Goal: Communication & Community: Share content

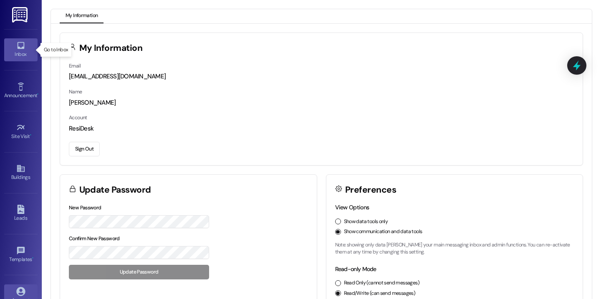
click at [23, 50] on icon at bounding box center [20, 45] width 9 height 9
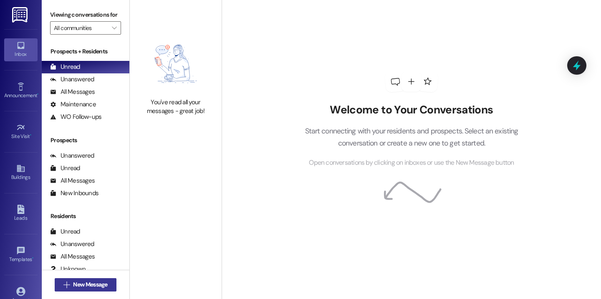
click at [89, 282] on span "New Message" at bounding box center [90, 284] width 34 height 9
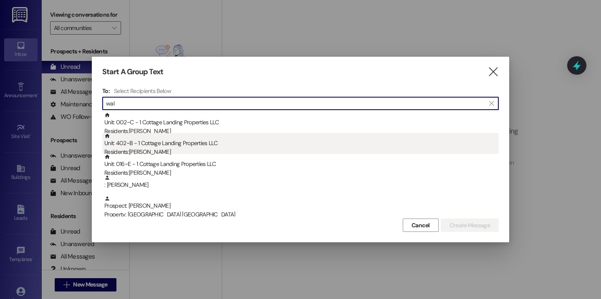
type input "wal"
click at [160, 151] on div "Residents: Kathryn Walters" at bounding box center [301, 152] width 394 height 9
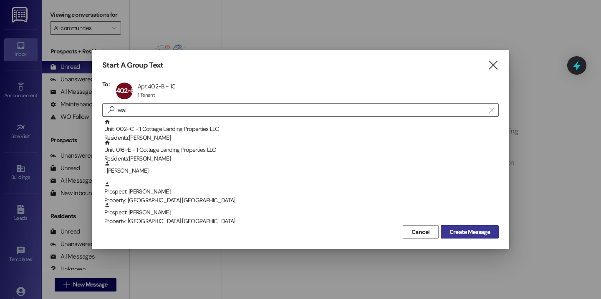
click at [466, 232] on span "Create Message" at bounding box center [469, 232] width 40 height 9
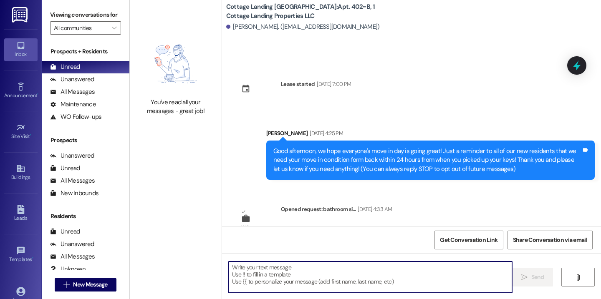
click at [274, 278] on textarea at bounding box center [370, 277] width 283 height 31
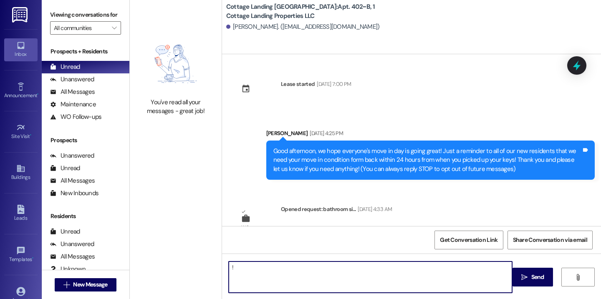
type textarea "!!"
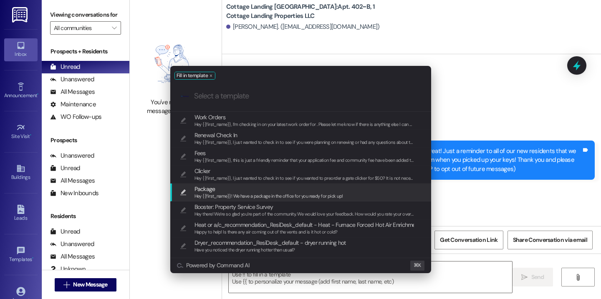
click at [239, 191] on span "Package" at bounding box center [268, 188] width 149 height 9
type textarea "Hey {{first_name}}! We have a package in the office for you ready for pick up!"
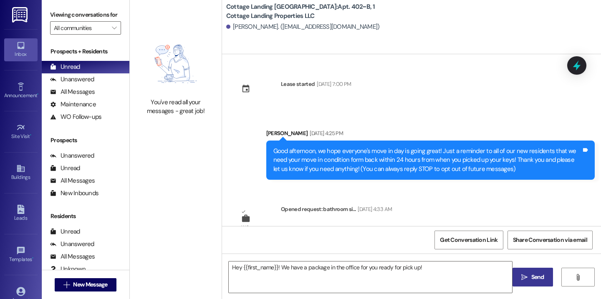
click at [523, 278] on icon "" at bounding box center [524, 277] width 6 height 7
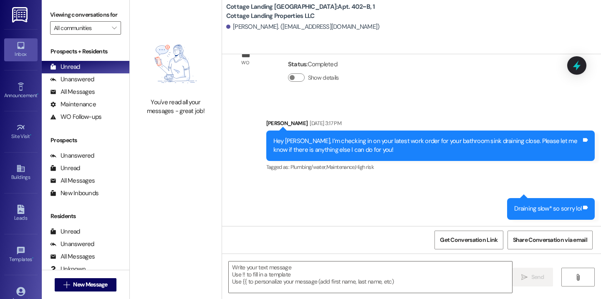
scroll to position [724, 0]
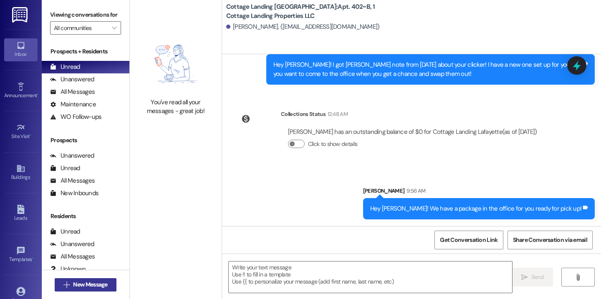
click at [71, 288] on span "New Message" at bounding box center [90, 284] width 38 height 9
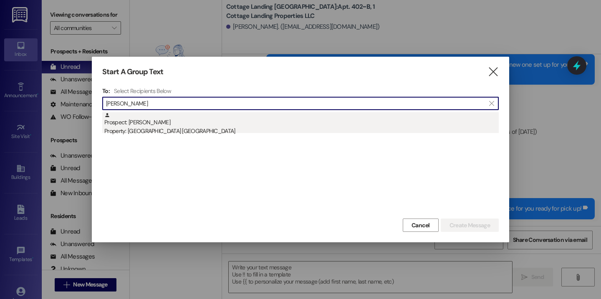
type input "rosie"
click at [197, 121] on div "Prospect: Linda Bourgeois Property: Cottage Landing Lafayette" at bounding box center [301, 124] width 394 height 24
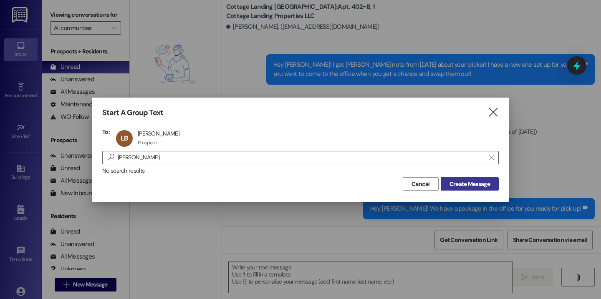
click at [458, 181] on span "Create Message" at bounding box center [469, 184] width 40 height 9
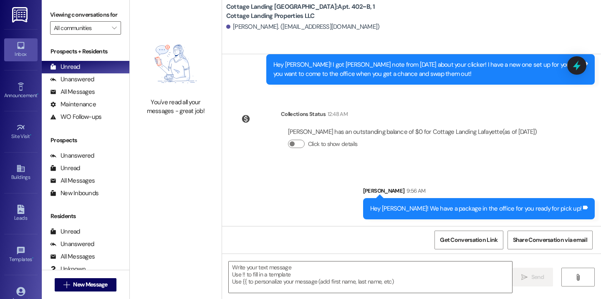
scroll to position [0, 0]
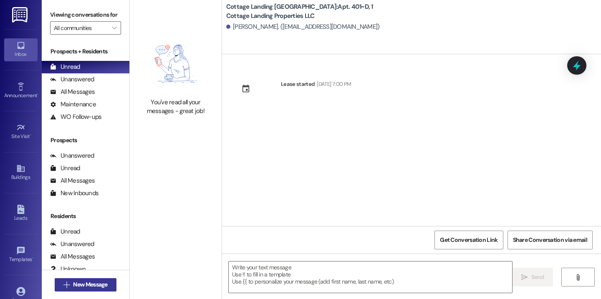
click at [73, 280] on span "New Message" at bounding box center [90, 284] width 34 height 9
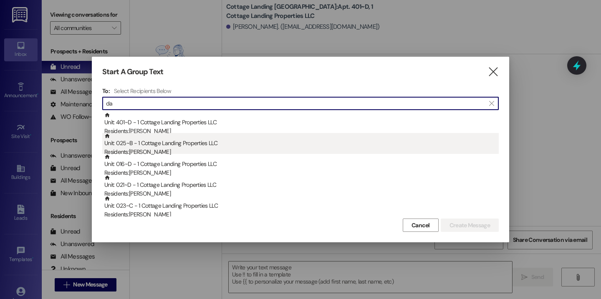
type input "da"
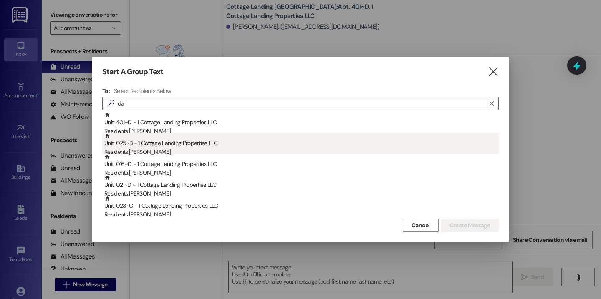
click at [151, 151] on div "Residents: Ava Damico" at bounding box center [301, 152] width 394 height 9
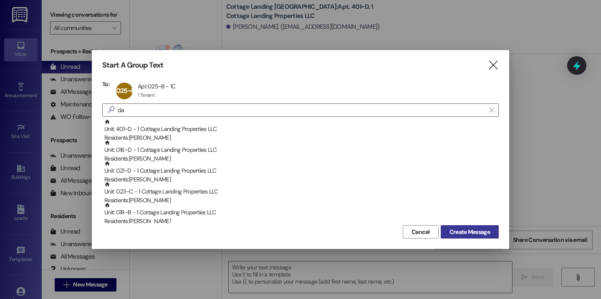
click at [453, 228] on span "Create Message" at bounding box center [469, 232] width 40 height 9
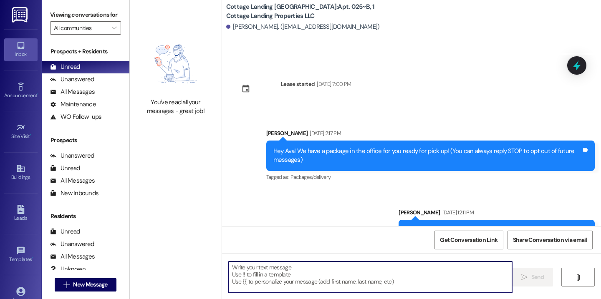
click at [283, 277] on textarea at bounding box center [370, 277] width 283 height 31
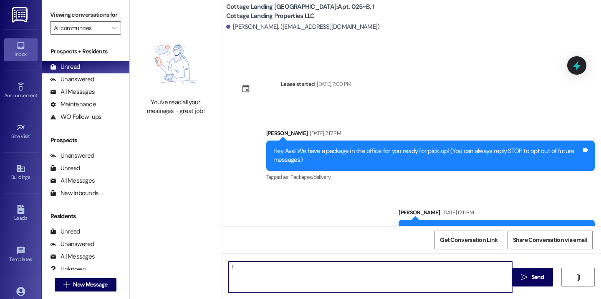
type textarea "!!"
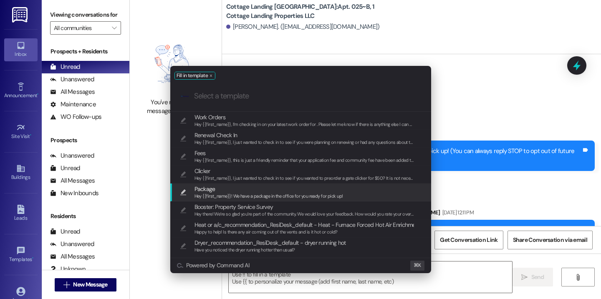
click at [226, 190] on span "Package" at bounding box center [268, 188] width 149 height 9
type textarea "Hey {{first_name}}! We have a package in the office for you ready for pick up!"
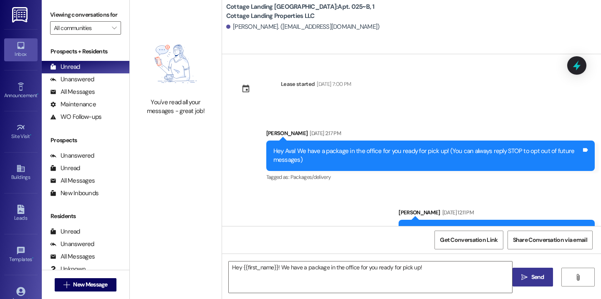
click at [536, 275] on span "Send" at bounding box center [537, 277] width 13 height 9
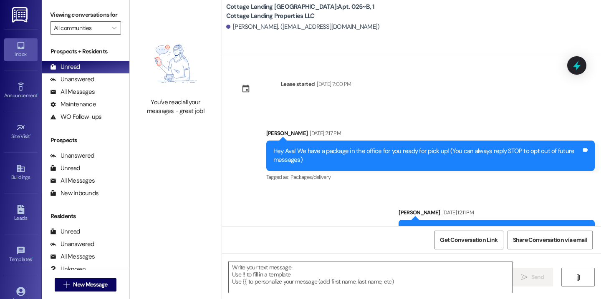
scroll to position [169, 0]
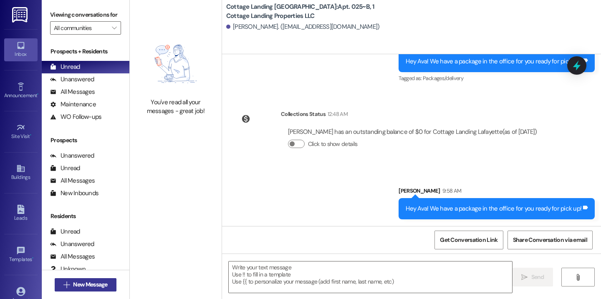
click at [63, 287] on icon "" at bounding box center [66, 285] width 6 height 7
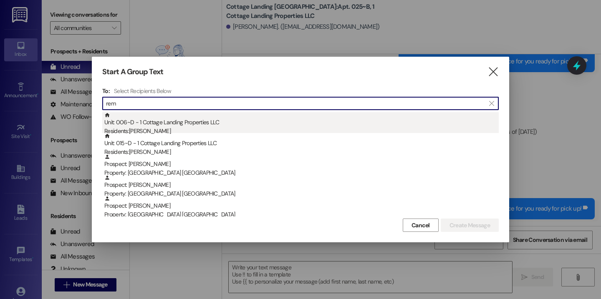
type input "rem"
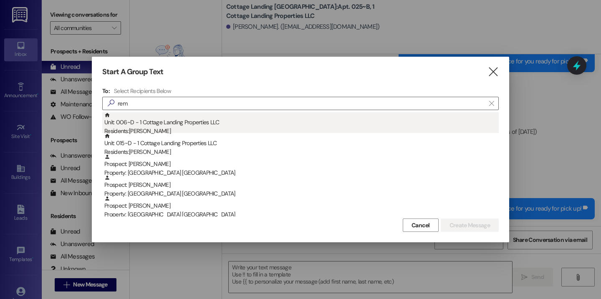
click at [156, 126] on div "Unit: 006~D - 1 Cottage Landing Properties LLC Residents: Remie Chautin" at bounding box center [301, 124] width 394 height 24
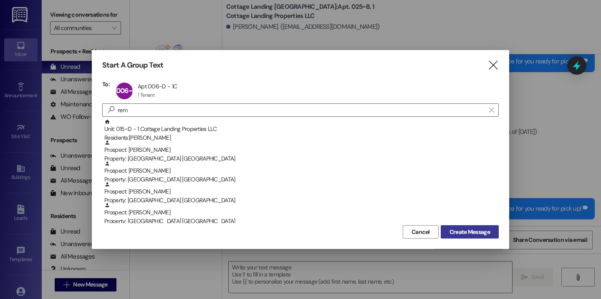
click at [471, 236] on span "Create Message" at bounding box center [469, 232] width 40 height 9
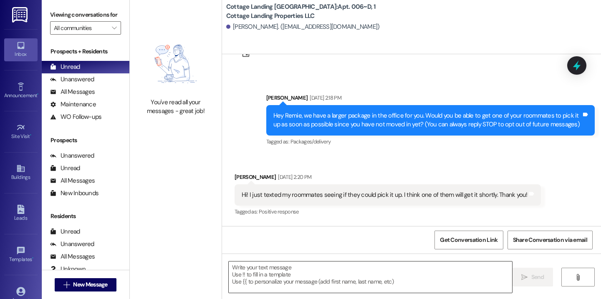
scroll to position [34, 0]
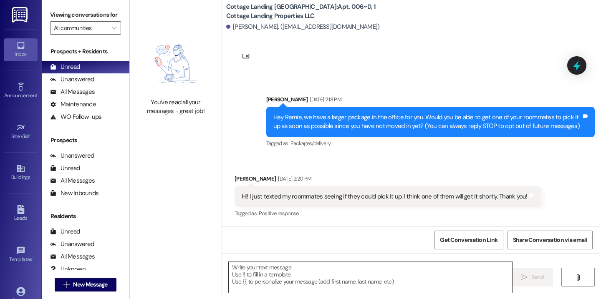
click at [280, 282] on textarea at bounding box center [370, 277] width 283 height 31
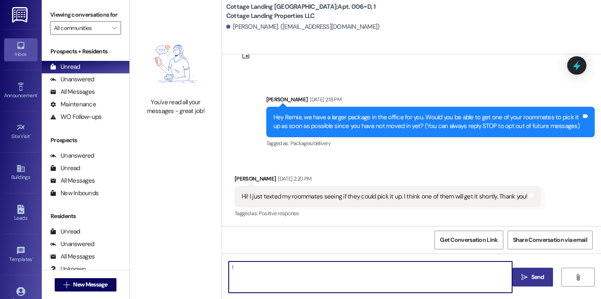
type textarea "!!"
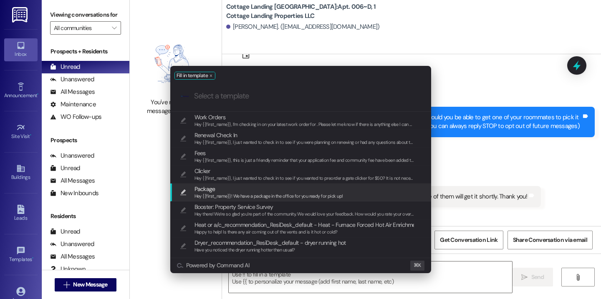
click at [218, 189] on span "Package" at bounding box center [268, 188] width 149 height 9
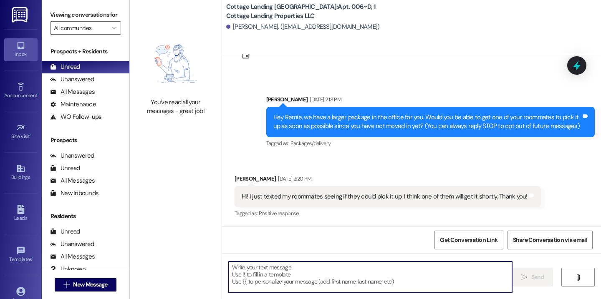
type textarea "Hey {{first_name}}! We have a package in the office for you ready for pick up!"
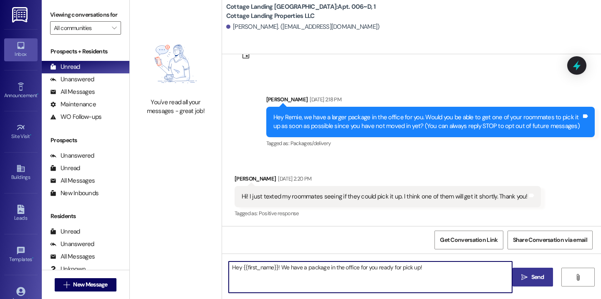
click at [535, 281] on span "Send" at bounding box center [537, 277] width 13 height 9
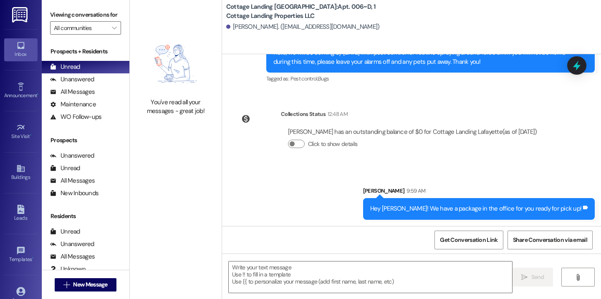
scroll to position [306, 0]
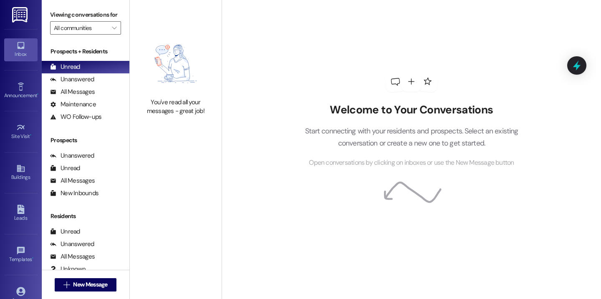
click at [275, 58] on div "Welcome to Your Conversations Start connecting with your residents and prospect…" at bounding box center [411, 149] width 379 height 299
